Goal: Entertainment & Leisure: Consume media (video, audio)

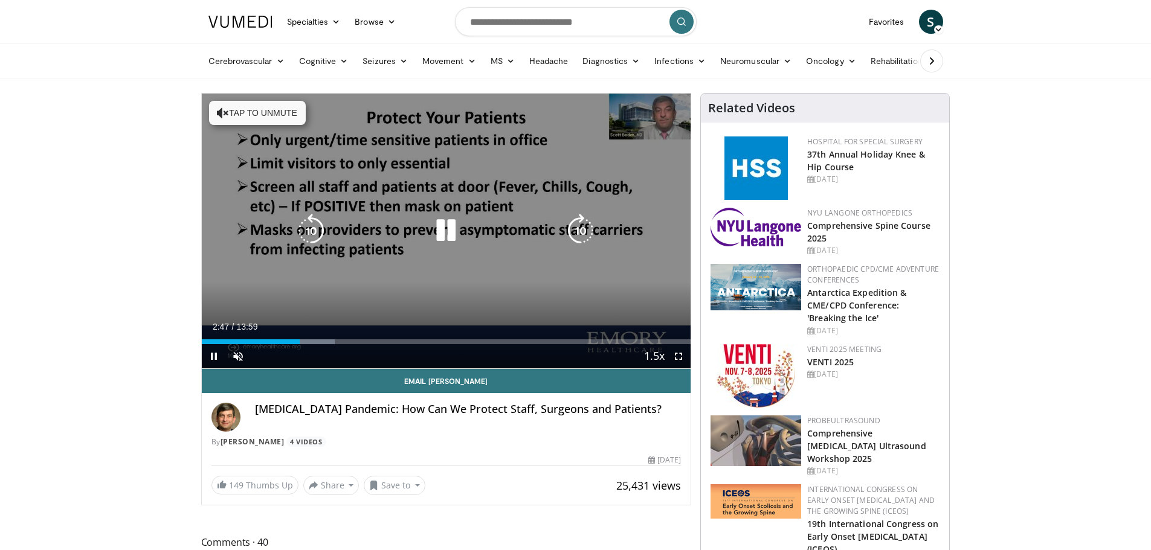
click at [448, 193] on div "10 seconds Tap to unmute" at bounding box center [446, 231] width 489 height 275
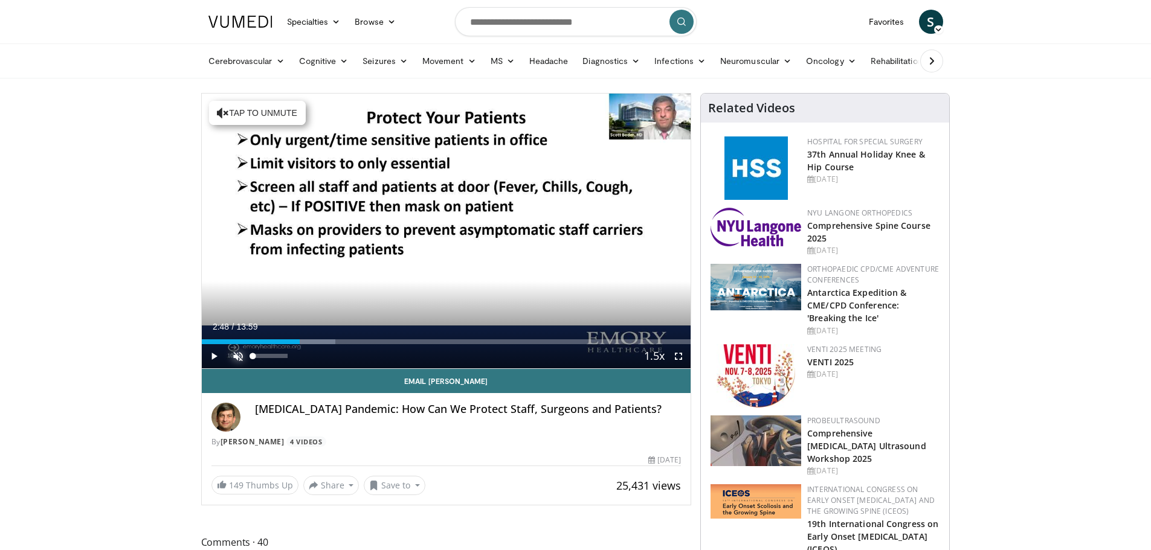
click at [240, 360] on span "Video Player" at bounding box center [238, 356] width 24 height 24
click at [208, 358] on span "Video Player" at bounding box center [214, 356] width 24 height 24
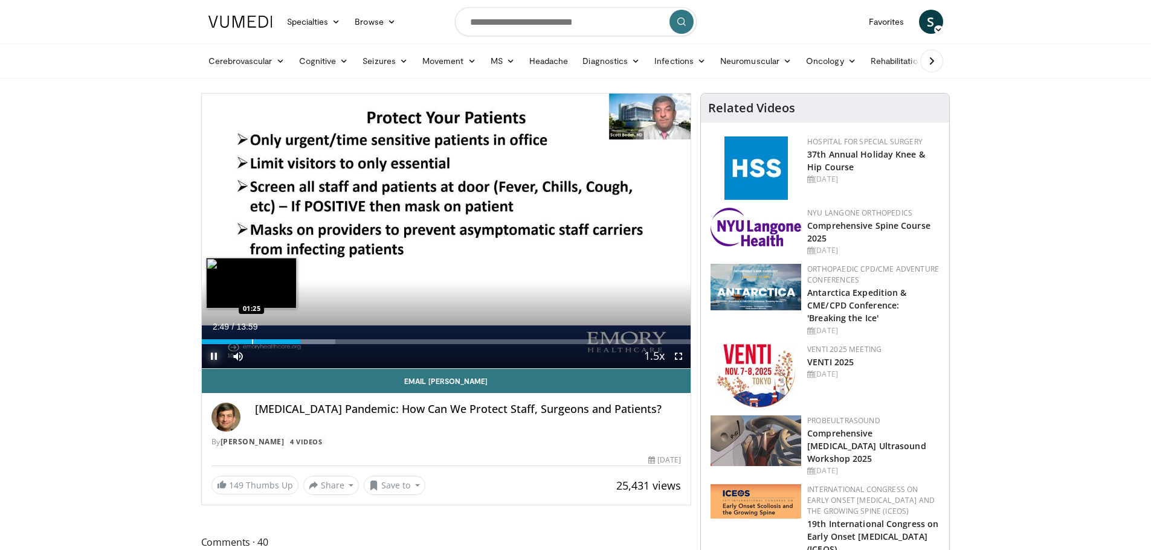
click at [251, 338] on div "Loaded : 27.41% 02:49 01:25" at bounding box center [446, 338] width 489 height 11
click at [242, 339] on div "Progress Bar" at bounding box center [242, 341] width 1 height 5
click at [232, 341] on div "Progress Bar" at bounding box center [232, 341] width 1 height 5
click at [221, 338] on div "Loaded : 14.18% 00:55 00:34" at bounding box center [446, 338] width 489 height 11
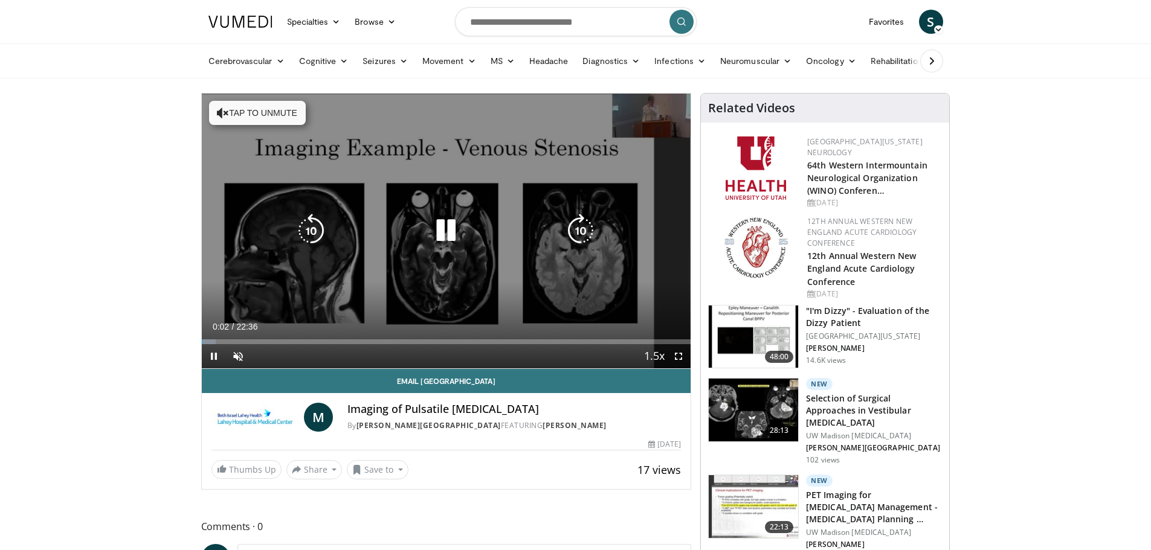
click at [431, 246] on icon "Video Player" at bounding box center [446, 231] width 34 height 34
drag, startPoint x: 384, startPoint y: 266, endPoint x: 368, endPoint y: 285, distance: 24.9
click at [385, 266] on div "10 seconds Tap to unmute" at bounding box center [446, 231] width 489 height 275
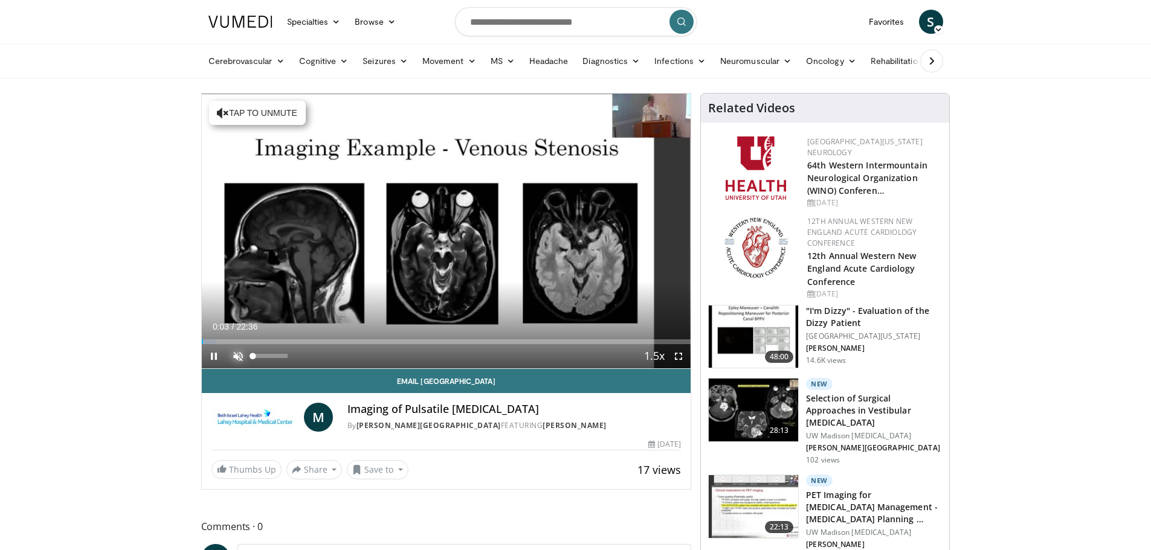
click at [244, 356] on span "Video Player" at bounding box center [238, 356] width 24 height 24
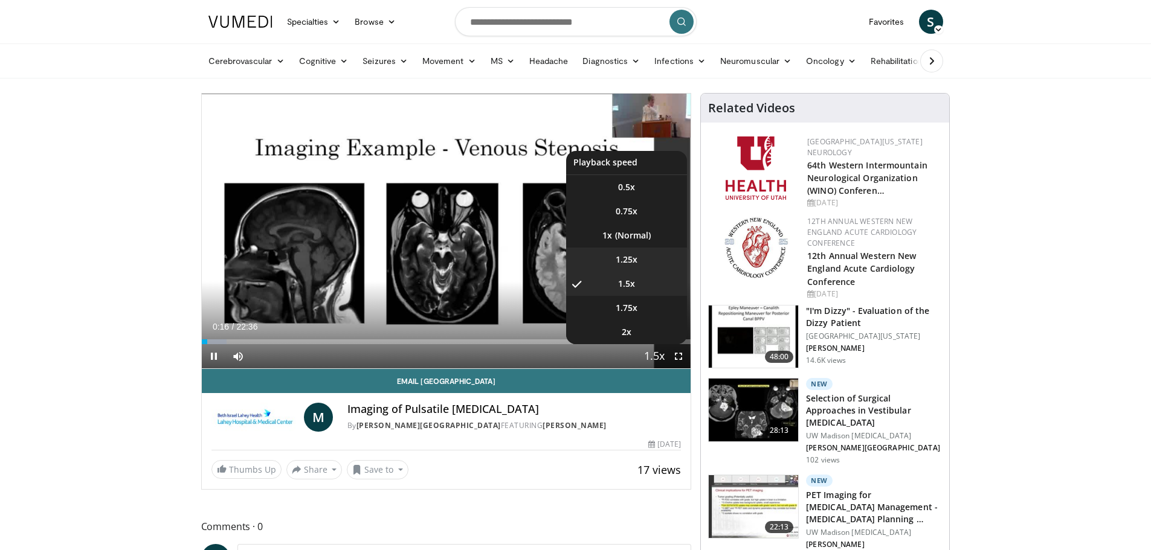
click at [625, 260] on span "1.25x" at bounding box center [626, 260] width 22 height 12
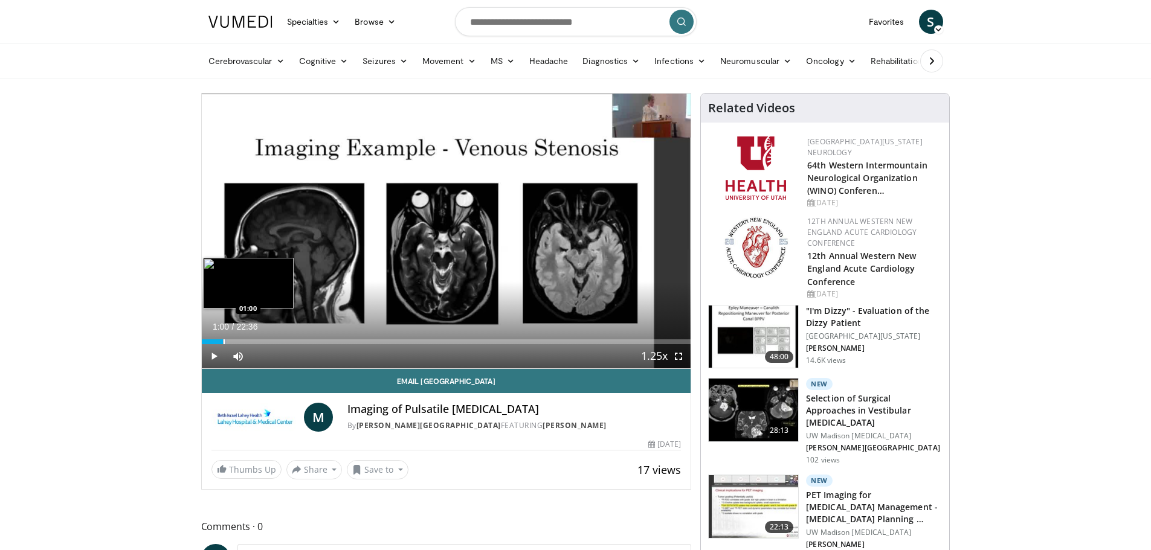
click at [223, 339] on div "Progress Bar" at bounding box center [223, 341] width 1 height 5
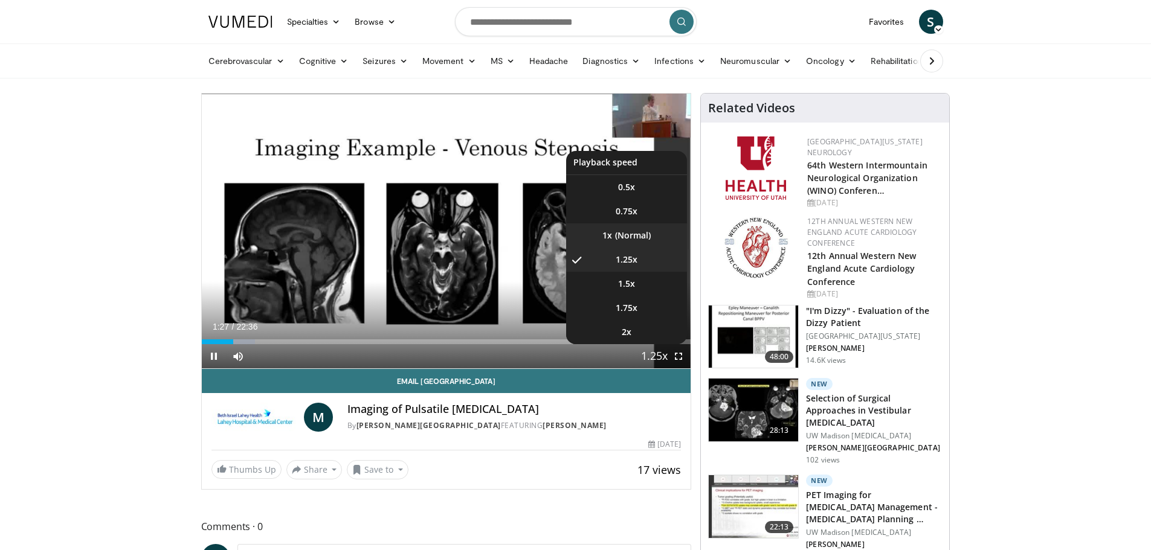
click at [637, 235] on li "1x" at bounding box center [626, 235] width 121 height 24
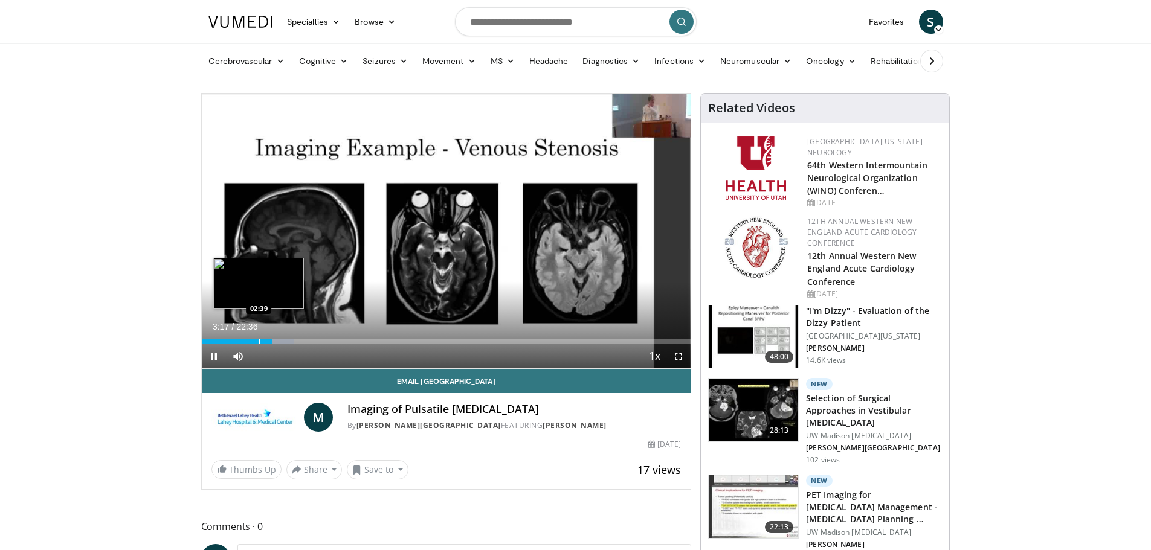
click at [259, 339] on div "Progress Bar" at bounding box center [259, 341] width 1 height 5
click at [252, 341] on div "Progress Bar" at bounding box center [252, 341] width 1 height 5
